Goal: Information Seeking & Learning: Learn about a topic

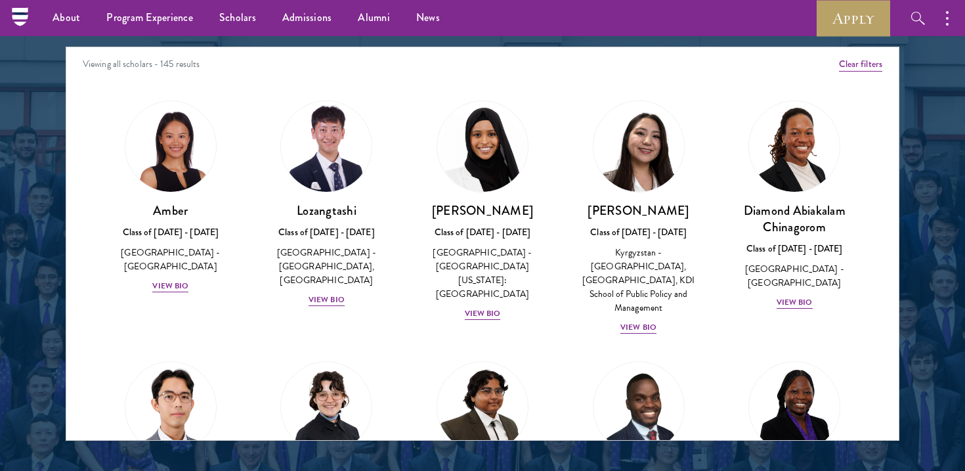
scroll to position [1693, 0]
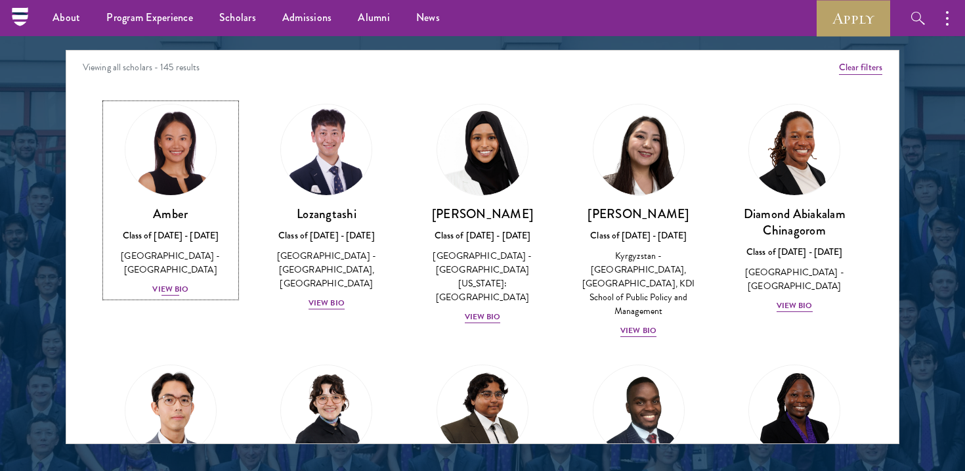
click at [168, 283] on div "View Bio" at bounding box center [170, 289] width 36 height 12
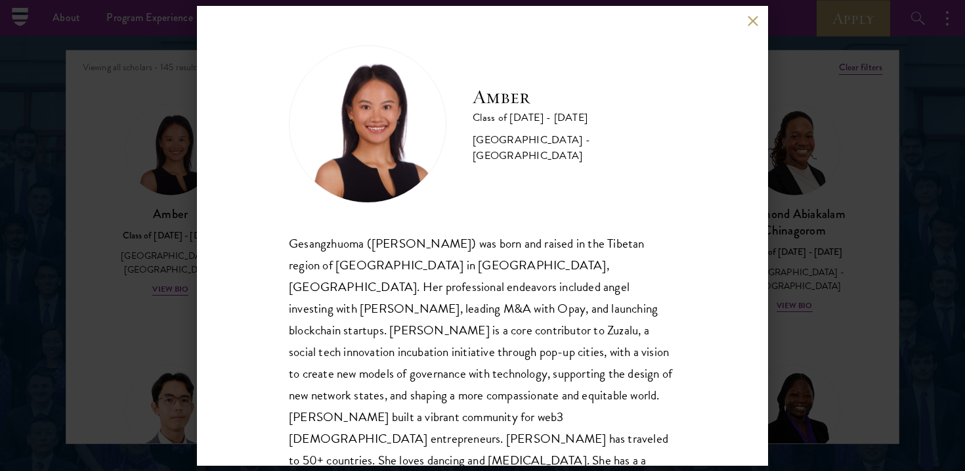
click at [749, 27] on div "Amber Class of [DATE] - [DATE] [GEOGRAPHIC_DATA] - [GEOGRAPHIC_DATA] Gesangzhuo…" at bounding box center [482, 236] width 571 height 460
click at [751, 22] on button at bounding box center [752, 21] width 11 height 11
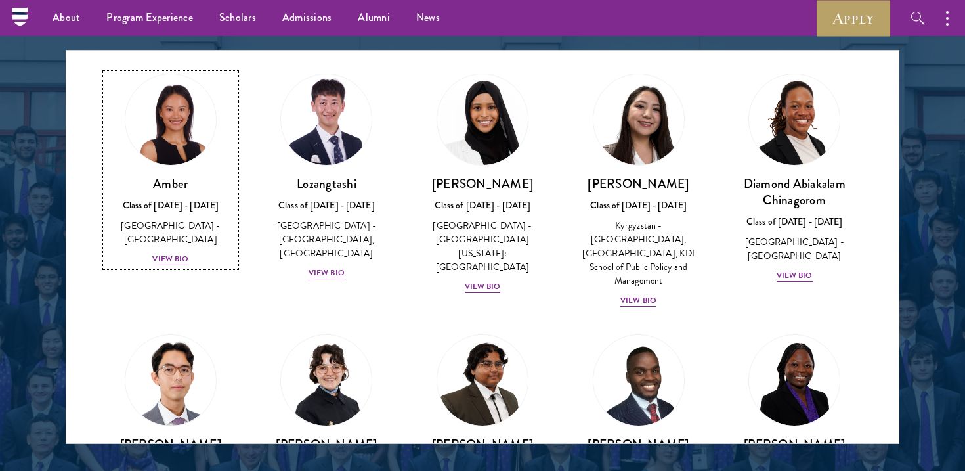
scroll to position [33, 0]
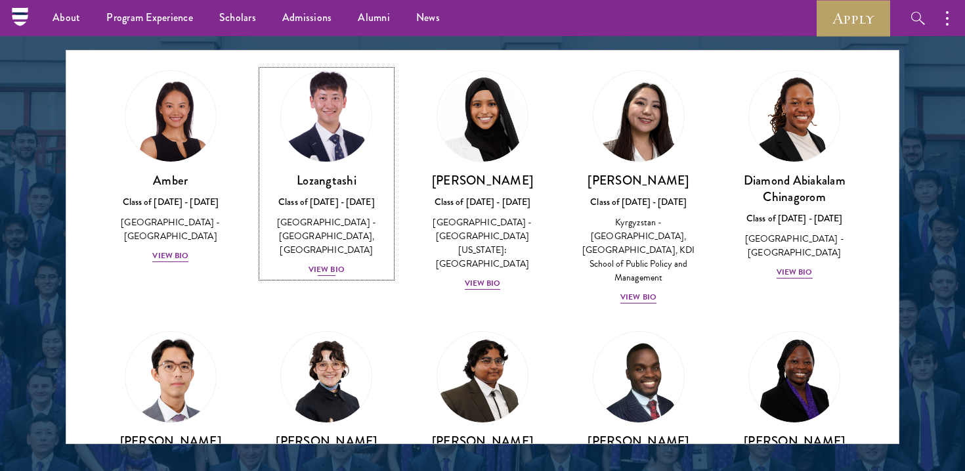
click at [320, 267] on div "View Bio" at bounding box center [327, 269] width 36 height 12
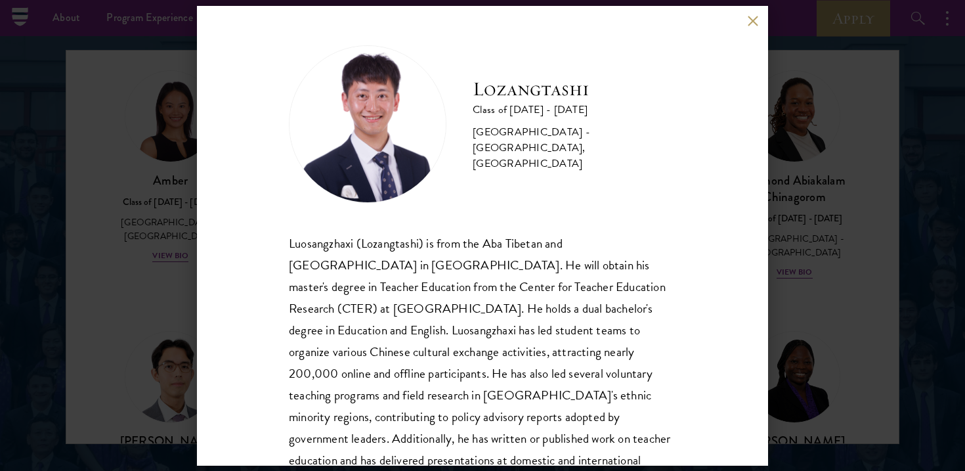
scroll to position [45, 0]
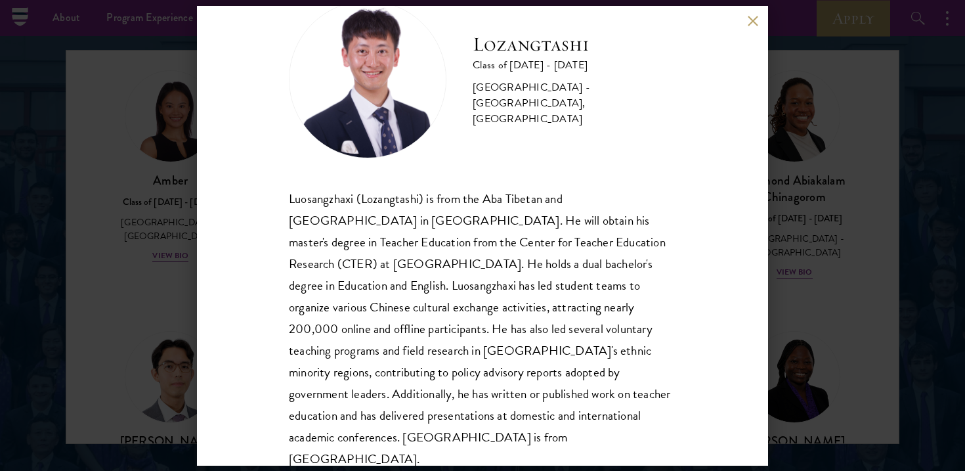
click at [750, 21] on button at bounding box center [752, 21] width 11 height 11
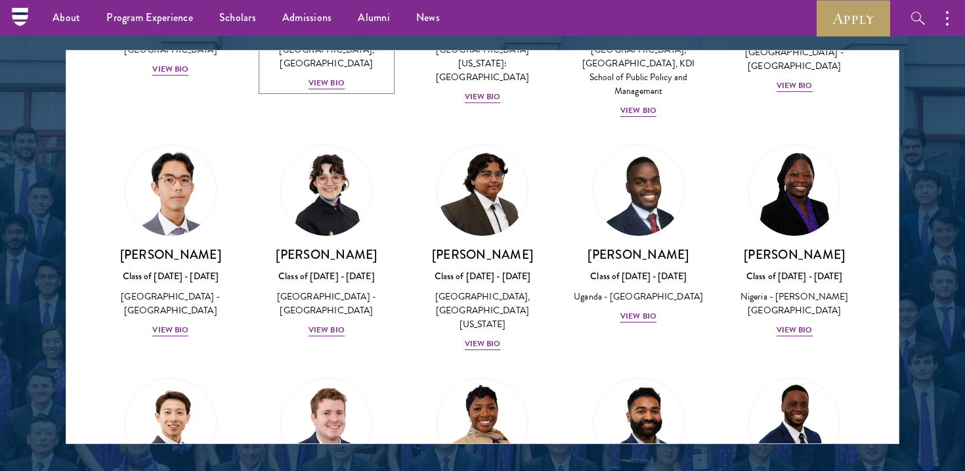
scroll to position [222, 0]
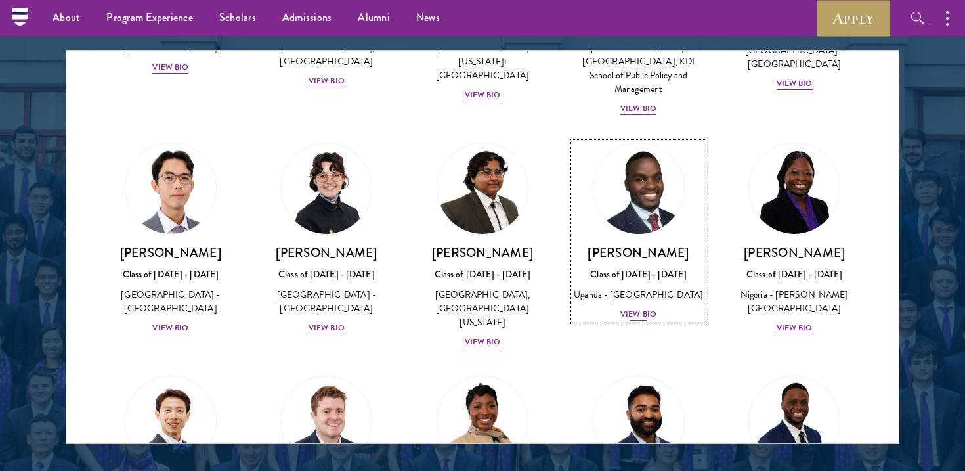
click at [641, 311] on div "View Bio" at bounding box center [638, 314] width 36 height 12
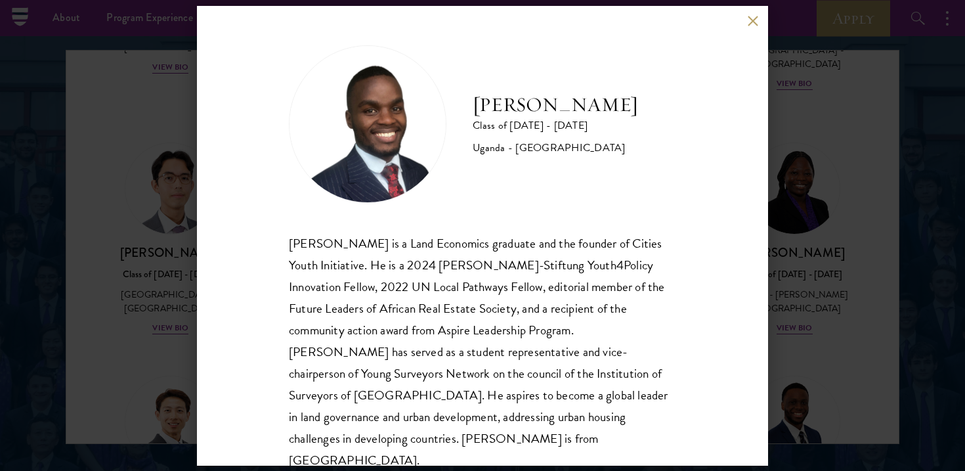
click at [754, 23] on button at bounding box center [752, 21] width 11 height 11
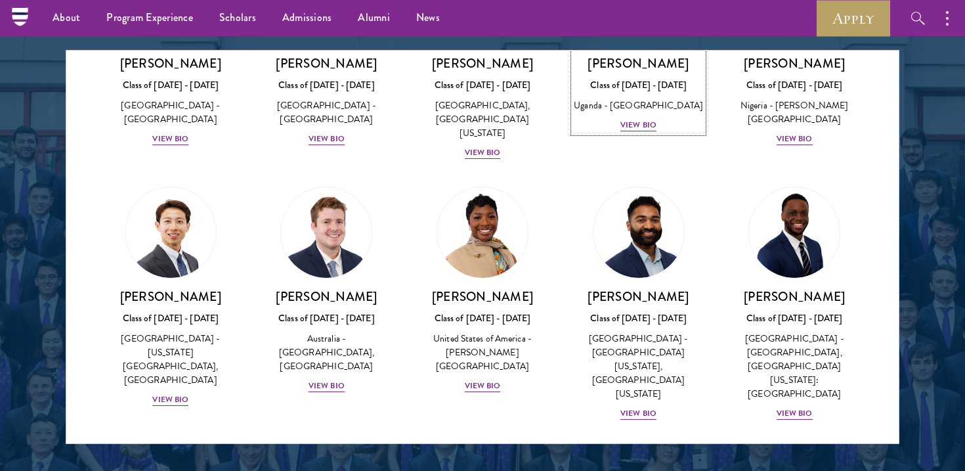
scroll to position [412, 0]
click at [327, 379] on div "View Bio" at bounding box center [327, 385] width 36 height 12
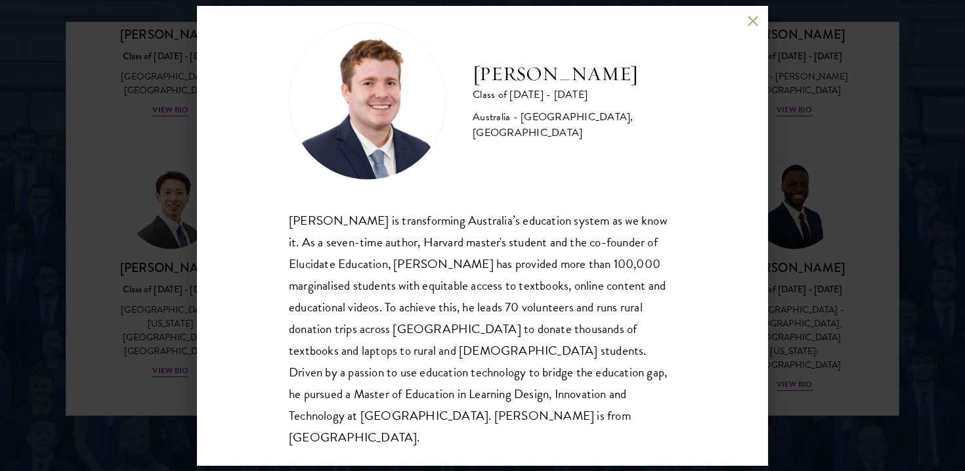
scroll to position [23, 0]
click at [753, 22] on button at bounding box center [752, 21] width 11 height 11
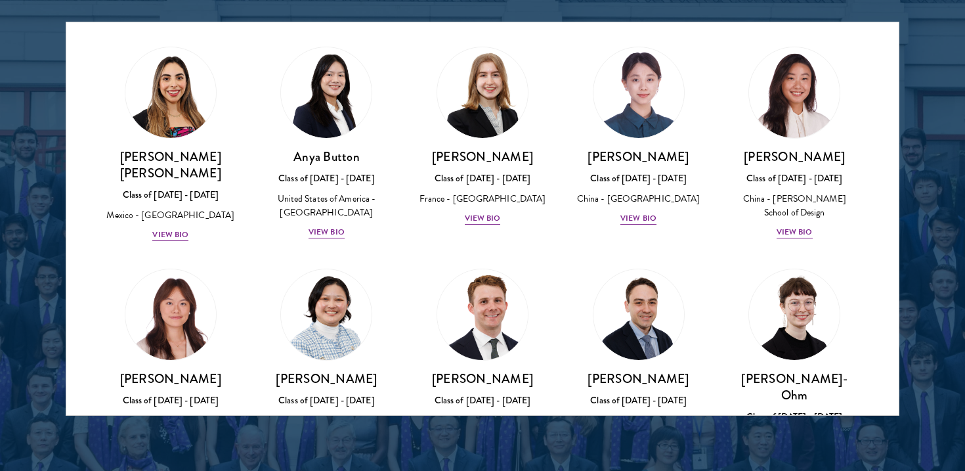
scroll to position [1048, 0]
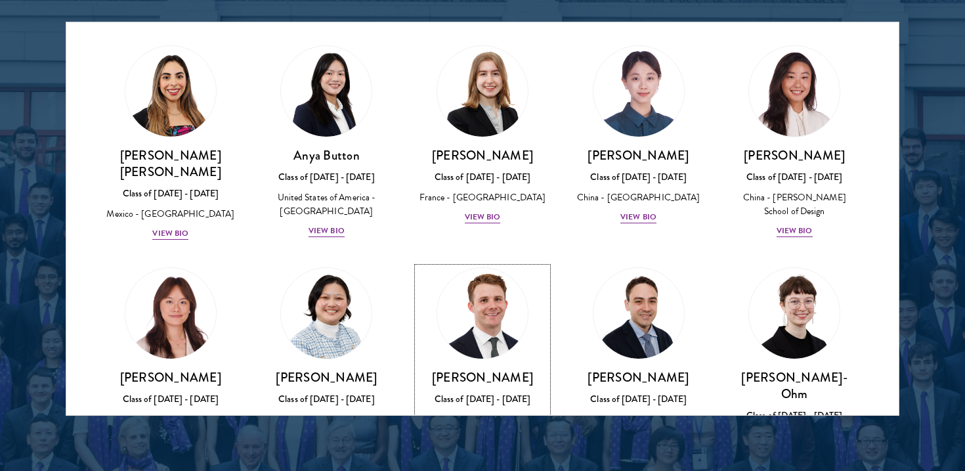
click at [475, 369] on div "[PERSON_NAME] Class of [DATE] - [DATE] [GEOGRAPHIC_DATA] - [PERSON_NAME][GEOGRA…" at bounding box center [483, 421] width 130 height 105
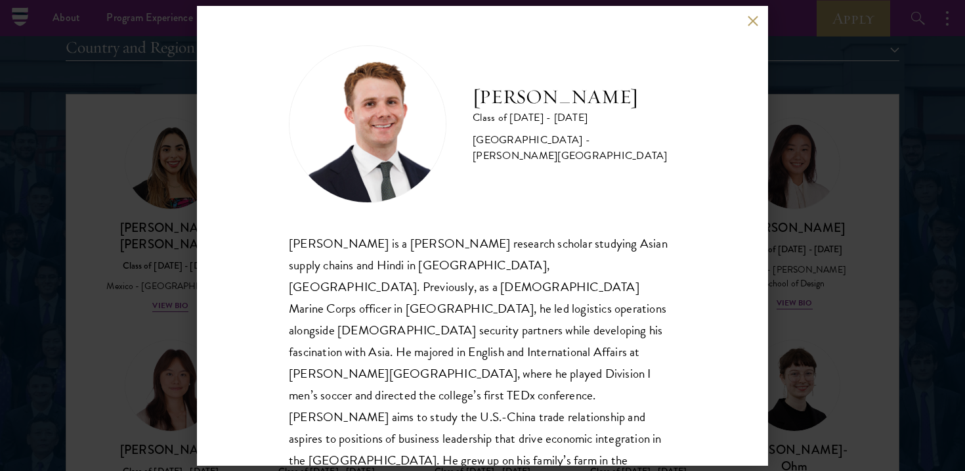
scroll to position [1633, 0]
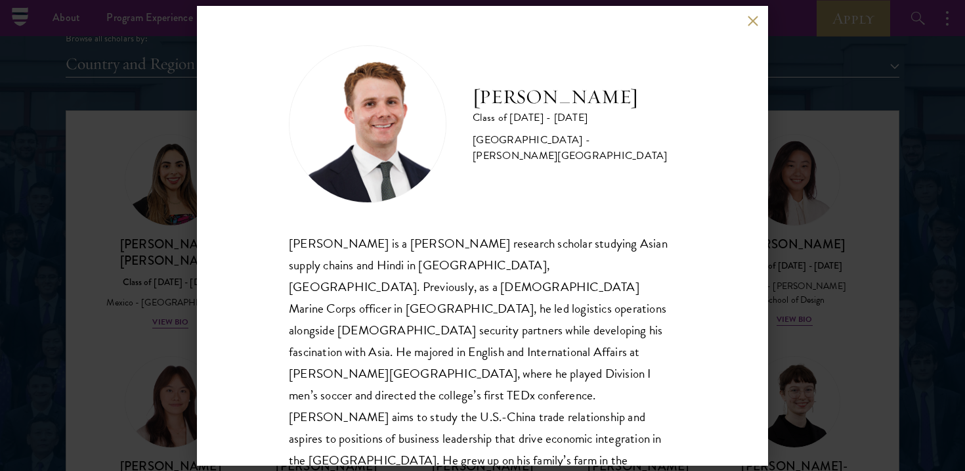
click at [752, 27] on div "[PERSON_NAME] Class of [DATE] - [DATE] [GEOGRAPHIC_DATA] - [PERSON_NAME][GEOGRA…" at bounding box center [482, 236] width 571 height 460
click at [756, 20] on button at bounding box center [752, 21] width 11 height 11
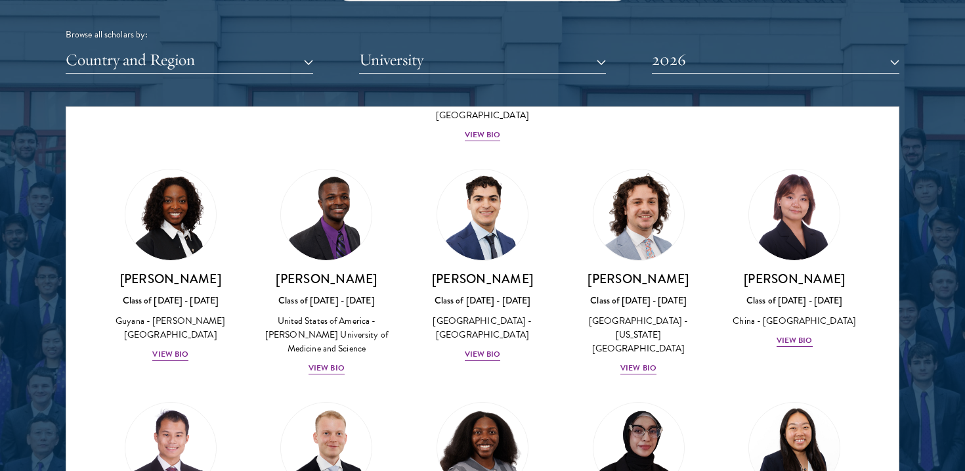
scroll to position [2296, 0]
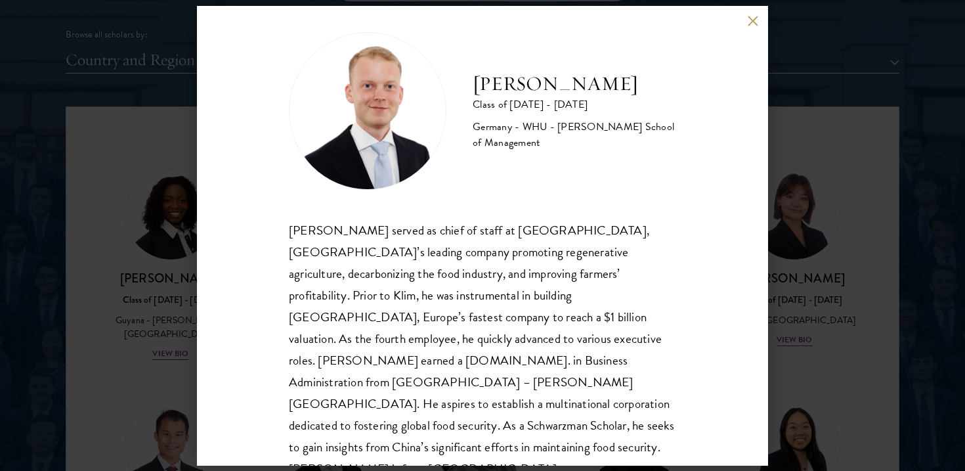
scroll to position [19, 0]
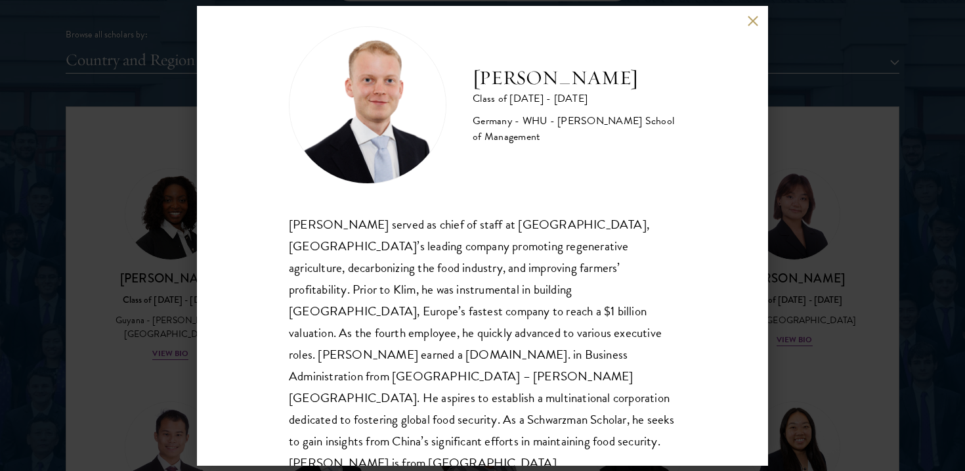
click at [755, 30] on div "[PERSON_NAME] Class of [DATE] - [DATE] [GEOGRAPHIC_DATA] - [GEOGRAPHIC_DATA] - …" at bounding box center [482, 236] width 571 height 460
click at [760, 30] on div "[PERSON_NAME] Class of [DATE] - [DATE] [GEOGRAPHIC_DATA] - [GEOGRAPHIC_DATA] - …" at bounding box center [482, 236] width 571 height 460
click at [759, 19] on div "[PERSON_NAME] Class of [DATE] - [DATE] [GEOGRAPHIC_DATA] - [GEOGRAPHIC_DATA] - …" at bounding box center [482, 236] width 571 height 460
click at [753, 19] on button at bounding box center [752, 21] width 11 height 11
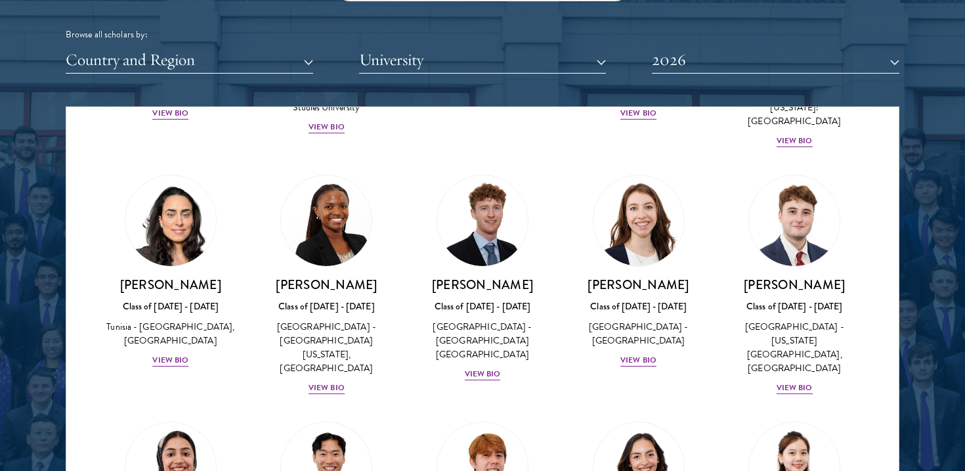
scroll to position [4213, 0]
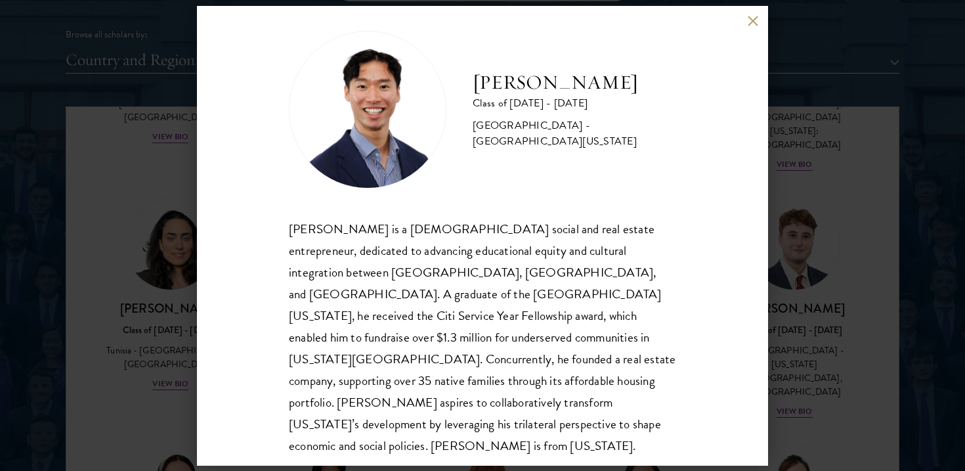
scroll to position [23, 0]
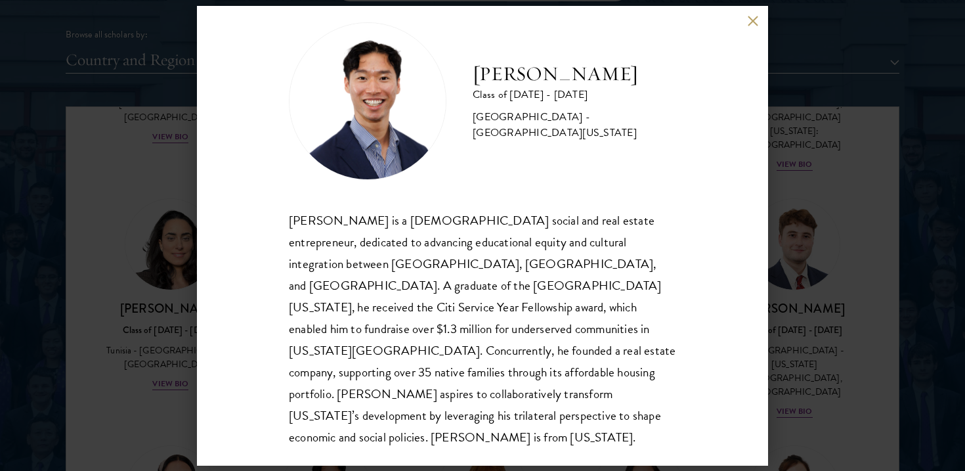
click at [749, 23] on button at bounding box center [752, 21] width 11 height 11
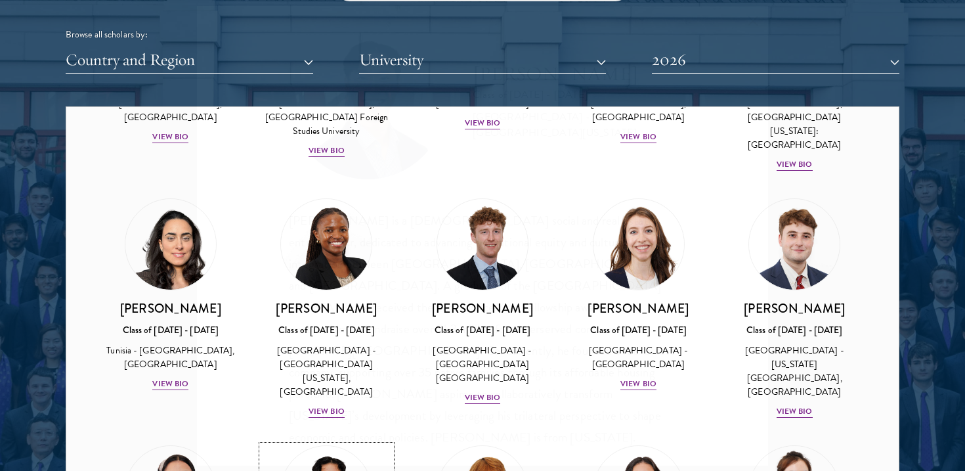
scroll to position [4210, 0]
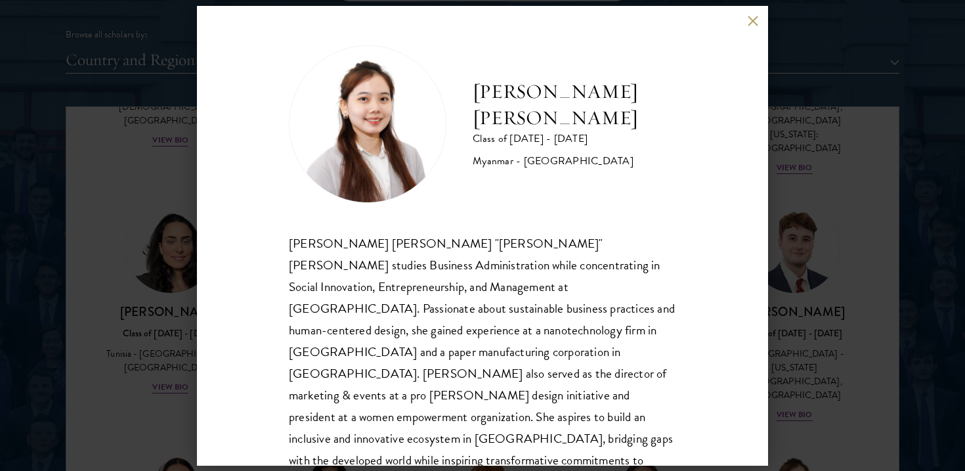
click at [756, 19] on button at bounding box center [752, 21] width 11 height 11
